Goal: Check status: Check status

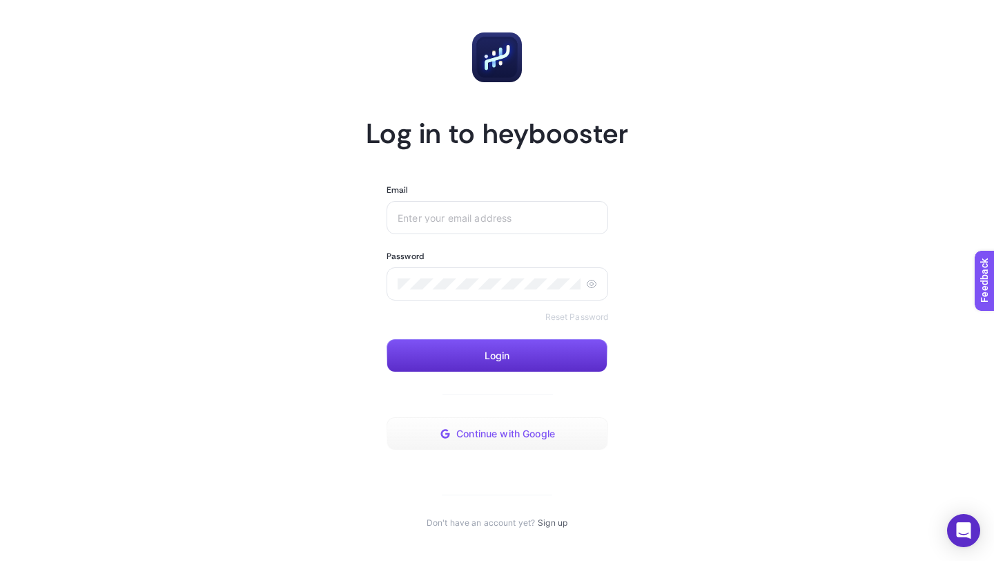
click at [457, 438] on span "Continue with Google" at bounding box center [505, 433] width 99 height 11
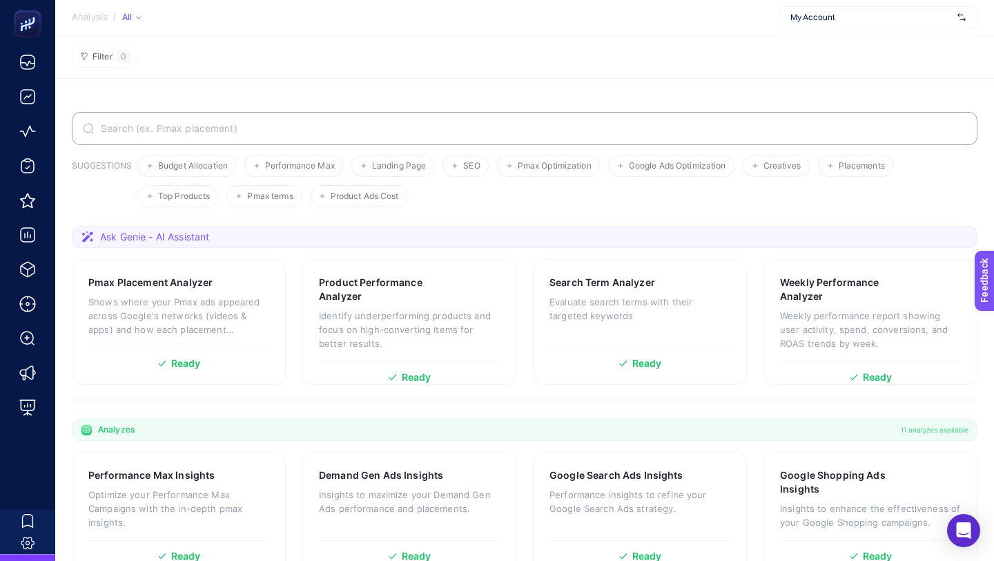
click at [807, 21] on span "My Account" at bounding box center [872, 17] width 162 height 11
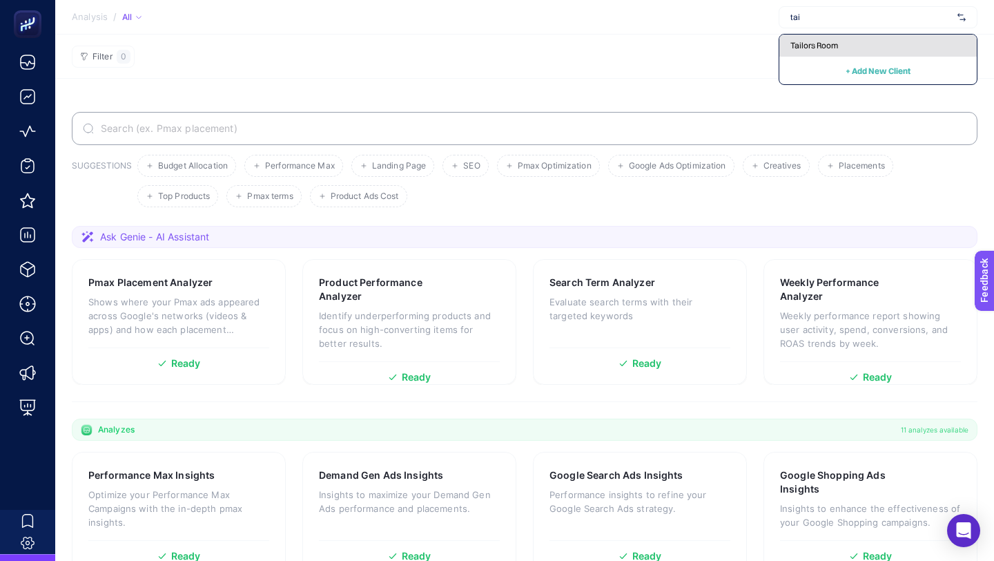
type input "tai"
click at [816, 42] on span "Tailors Room" at bounding box center [815, 45] width 48 height 11
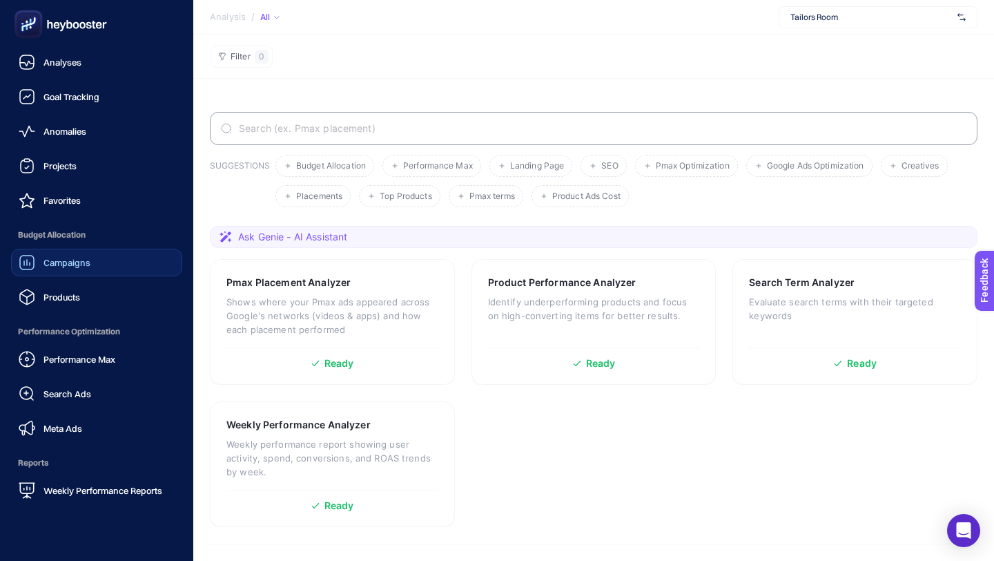
click at [81, 267] on span "Campaigns" at bounding box center [67, 262] width 47 height 11
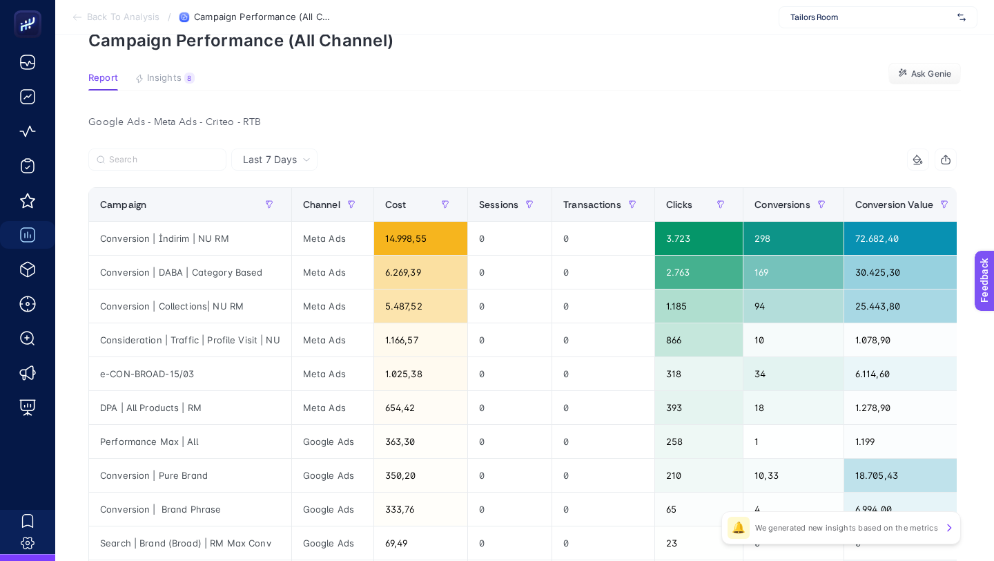
scroll to position [76, 0]
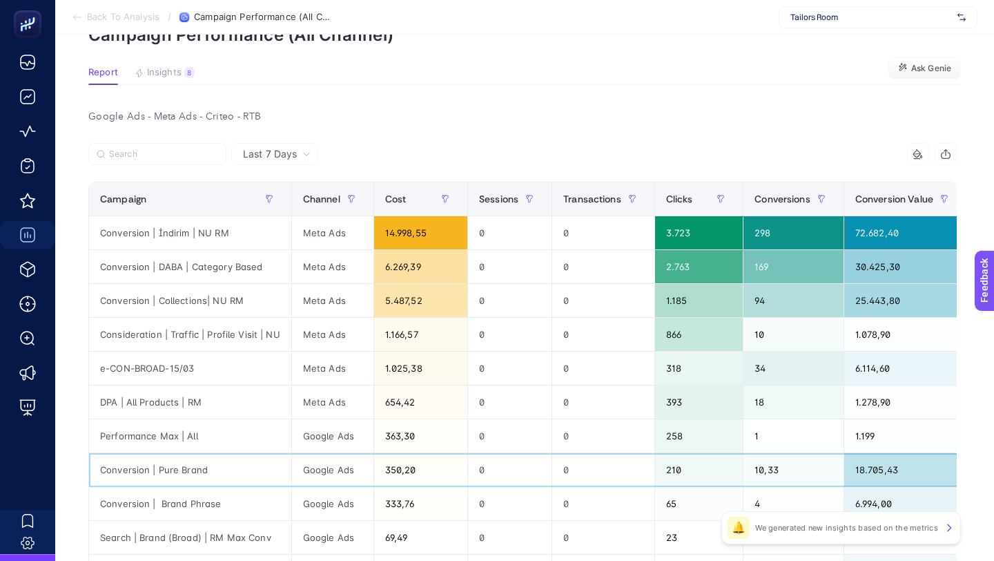
click at [195, 468] on div "Conversion | Pure Brand" at bounding box center [190, 469] width 202 height 33
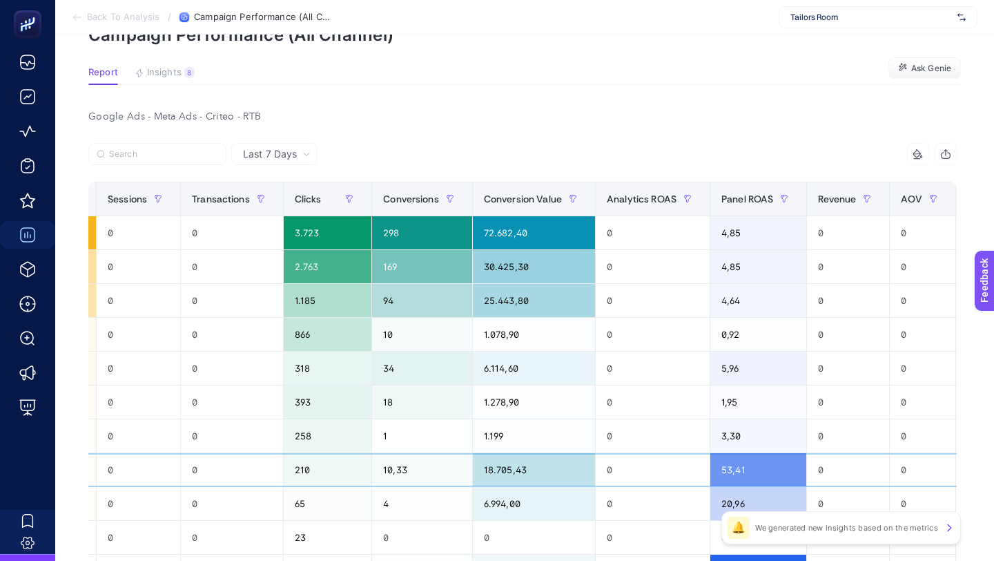
scroll to position [0, 424]
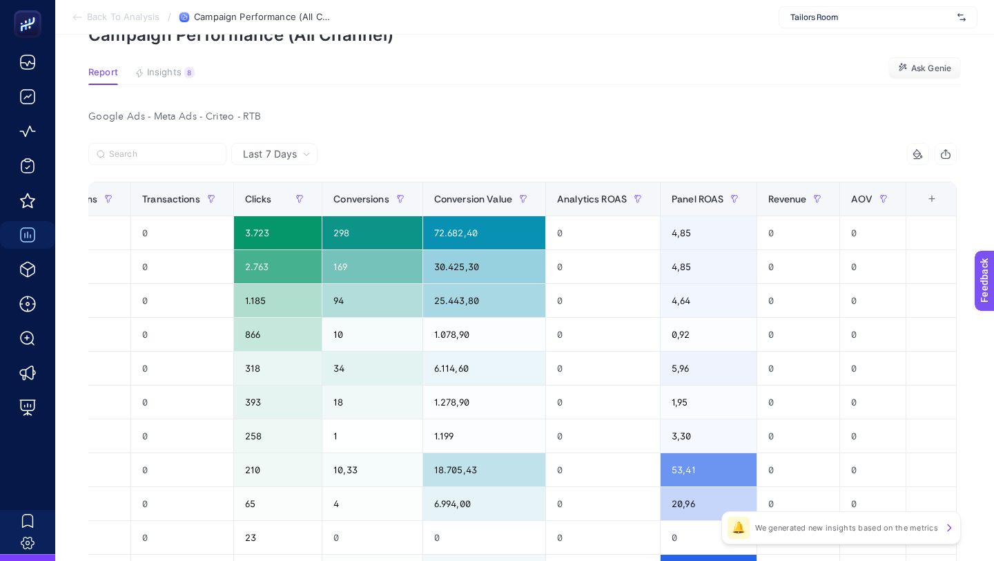
click at [171, 72] on span "Insights" at bounding box center [164, 72] width 35 height 11
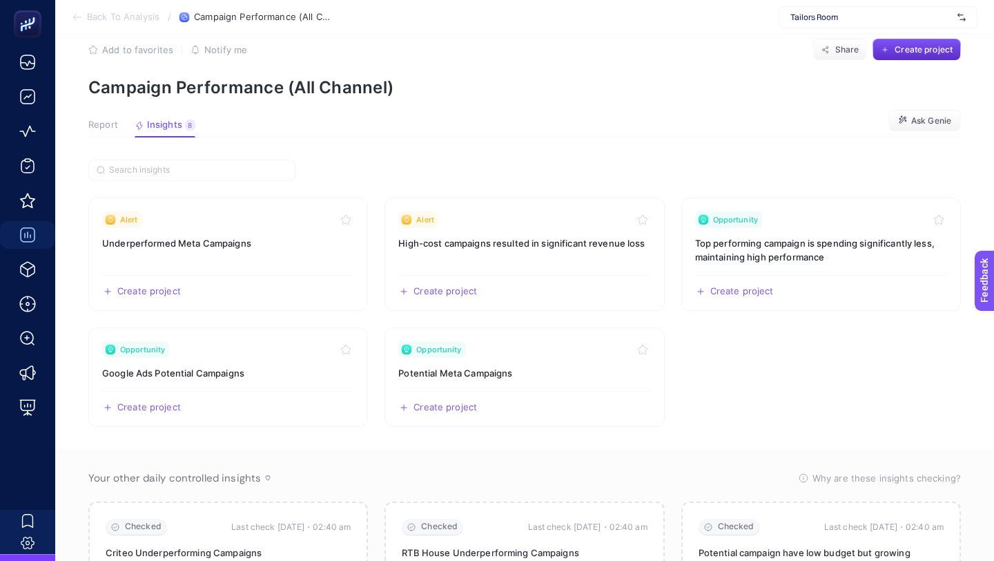
scroll to position [0, 0]
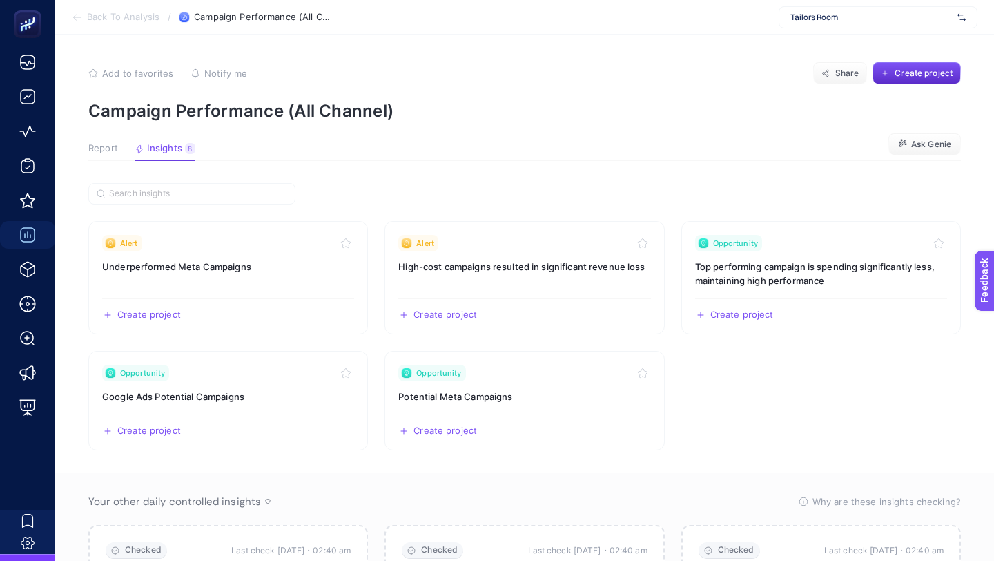
click at [115, 144] on span "Report" at bounding box center [103, 148] width 30 height 11
